Goal: Communication & Community: Answer question/provide support

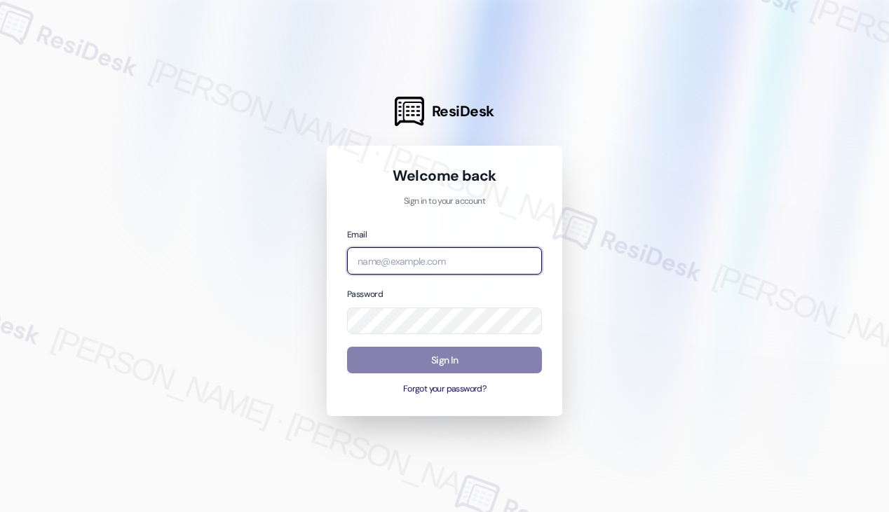
drag, startPoint x: 384, startPoint y: 263, endPoint x: 378, endPoint y: 258, distance: 7.5
click at [386, 265] on input "email" at bounding box center [444, 260] width 195 height 27
type input "[EMAIL_ADDRESS][PERSON_NAME][PERSON_NAME][DOMAIN_NAME]"
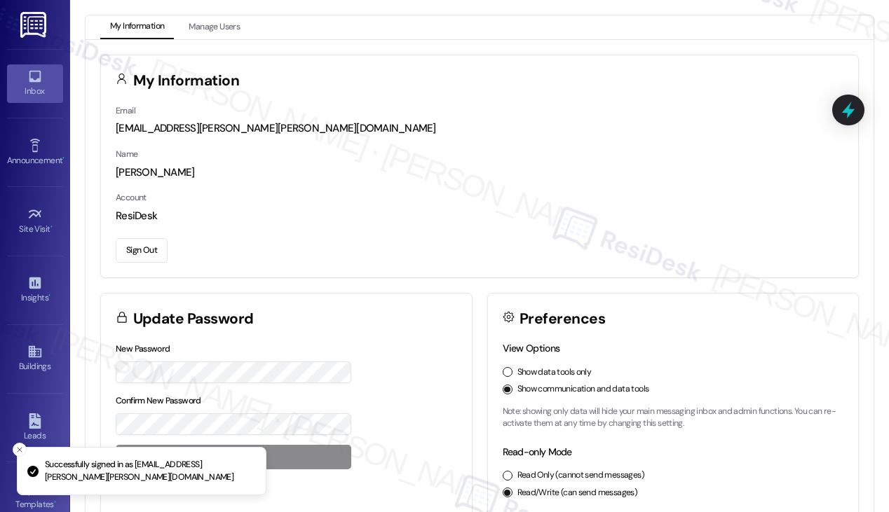
click at [29, 81] on icon at bounding box center [35, 77] width 12 height 12
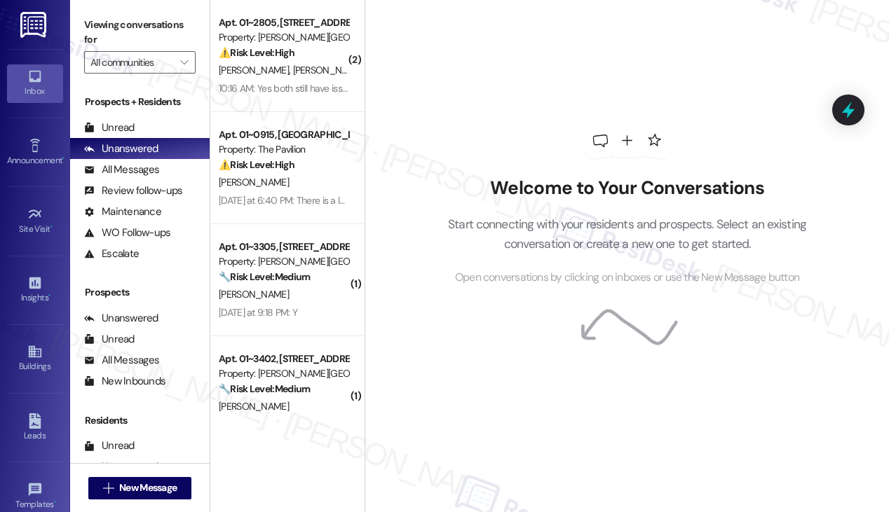
click at [869, 62] on div "Welcome to Your Conversations Start connecting with your residents and prospect…" at bounding box center [626, 256] width 524 height 512
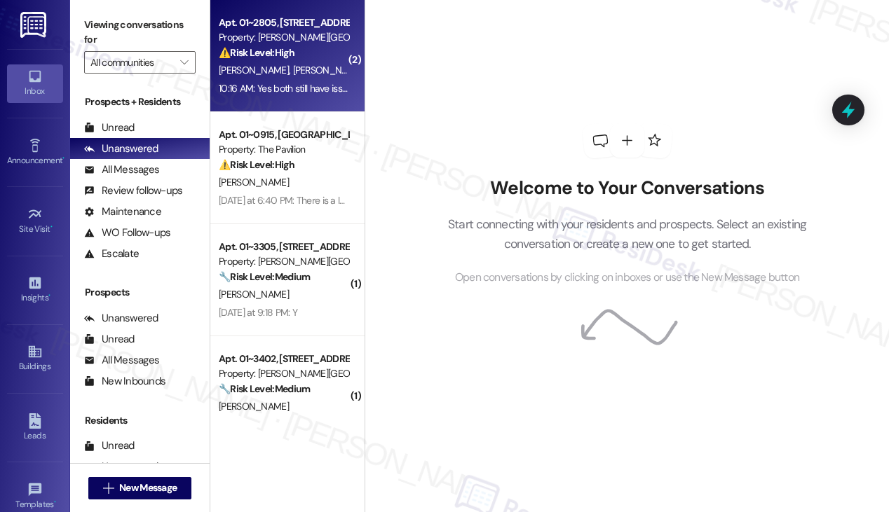
click at [324, 63] on div "[PERSON_NAME] [PERSON_NAME]" at bounding box center [283, 71] width 132 height 18
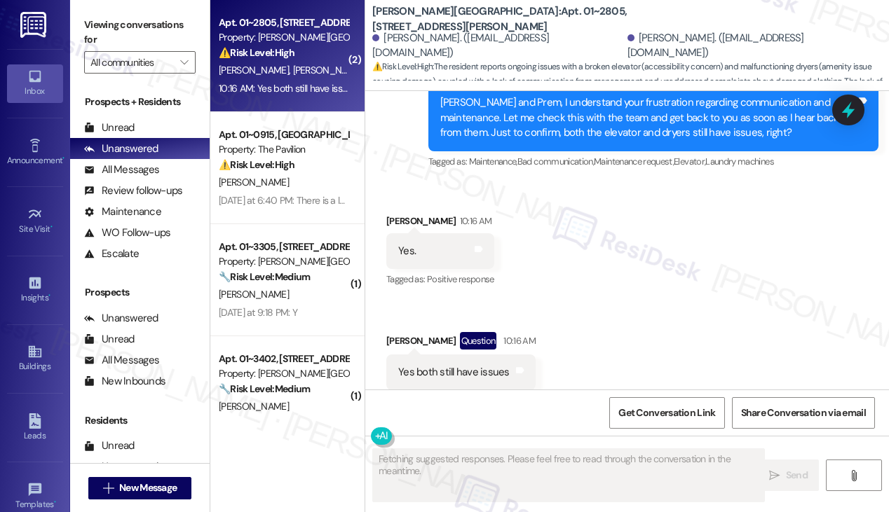
scroll to position [978, 0]
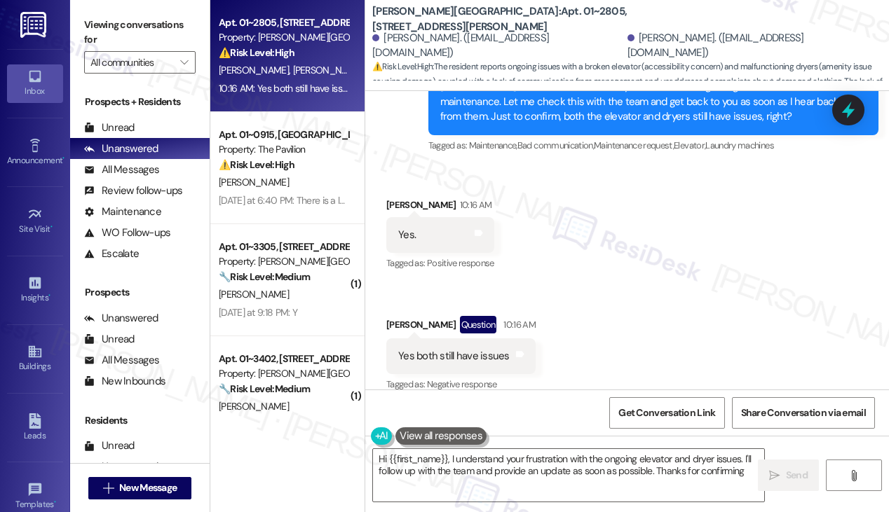
type textarea "Hi {{first_name}}, I understand your frustration with the ongoing elevator and …"
